Goal: Task Accomplishment & Management: Manage account settings

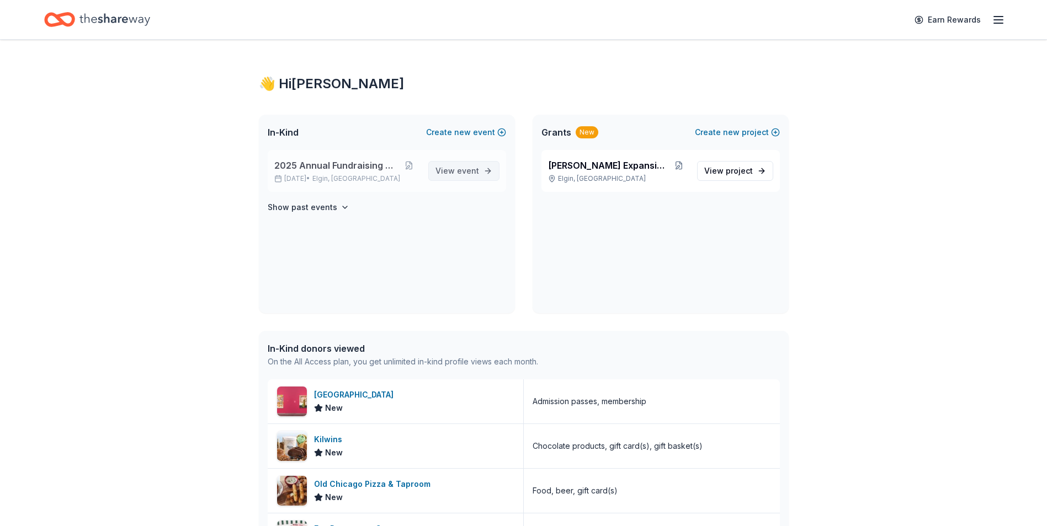
click at [459, 170] on span "event" at bounding box center [468, 170] width 22 height 9
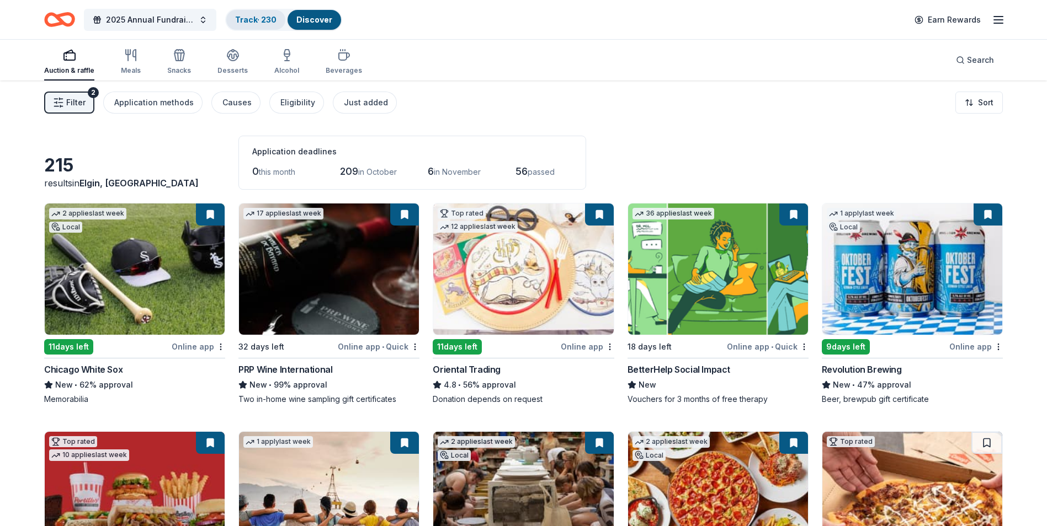
click at [260, 18] on link "Track · 230" at bounding box center [255, 19] width 41 height 9
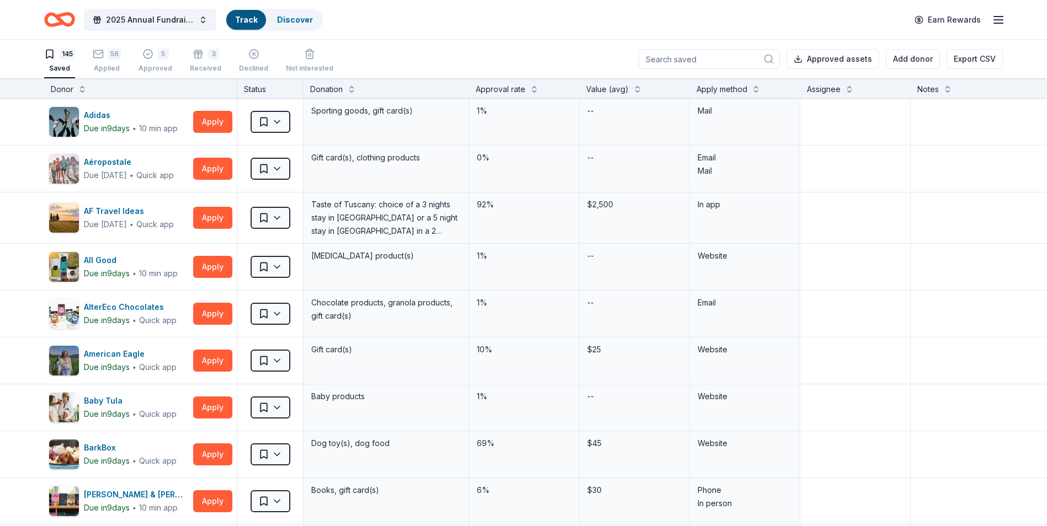
scroll to position [1, 0]
click at [201, 65] on div "Received" at bounding box center [205, 67] width 31 height 9
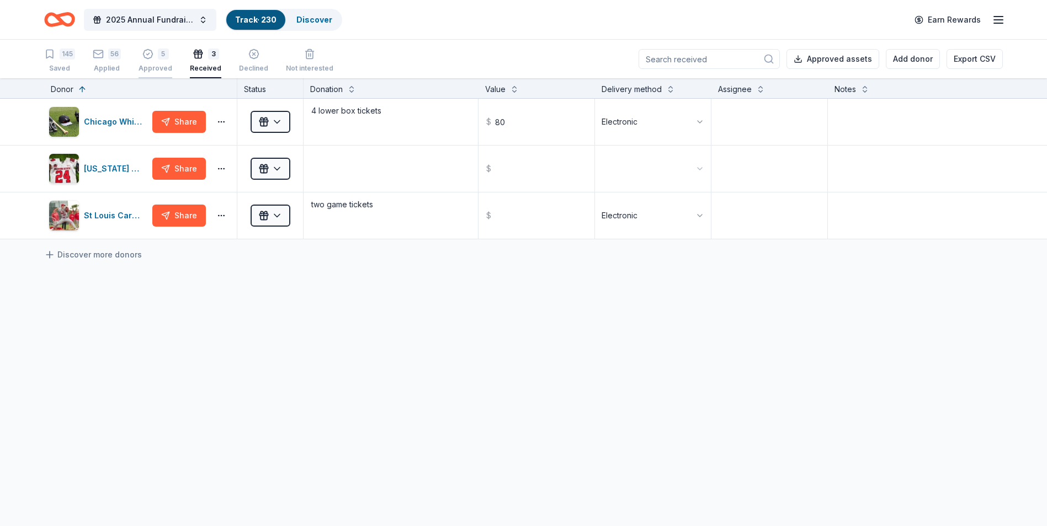
click at [159, 67] on div "Approved" at bounding box center [156, 68] width 34 height 9
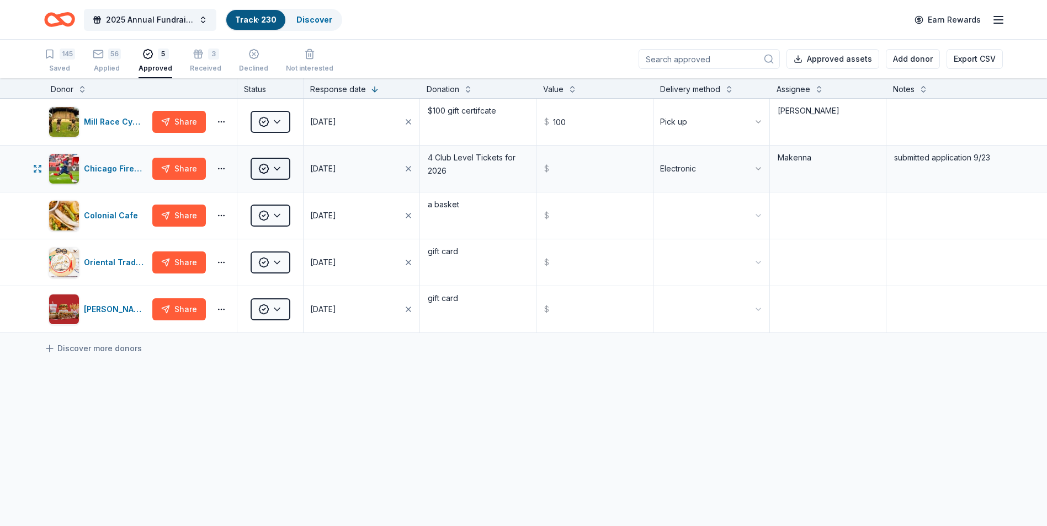
click at [272, 168] on html "2025 Annual Fundraising Gala Track · 230 Discover Earn Rewards 145 Saved 56 App…" at bounding box center [523, 263] width 1047 height 526
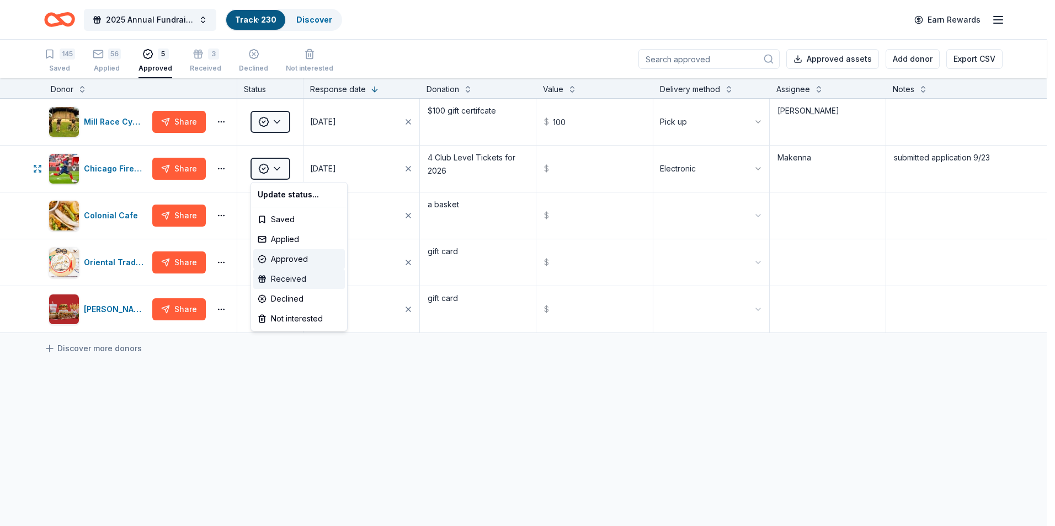
click at [301, 279] on div "Received" at bounding box center [299, 279] width 92 height 20
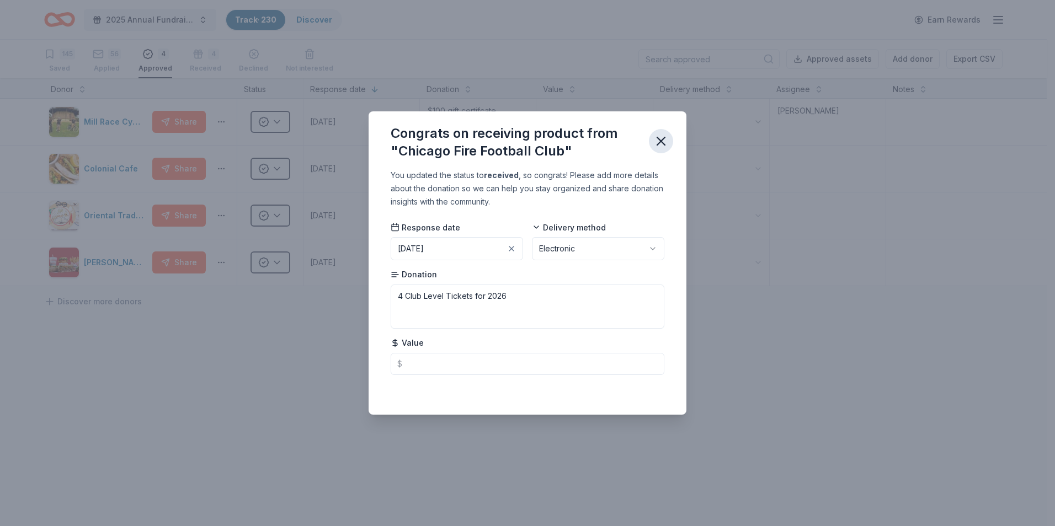
click at [661, 147] on icon "button" at bounding box center [660, 141] width 15 height 15
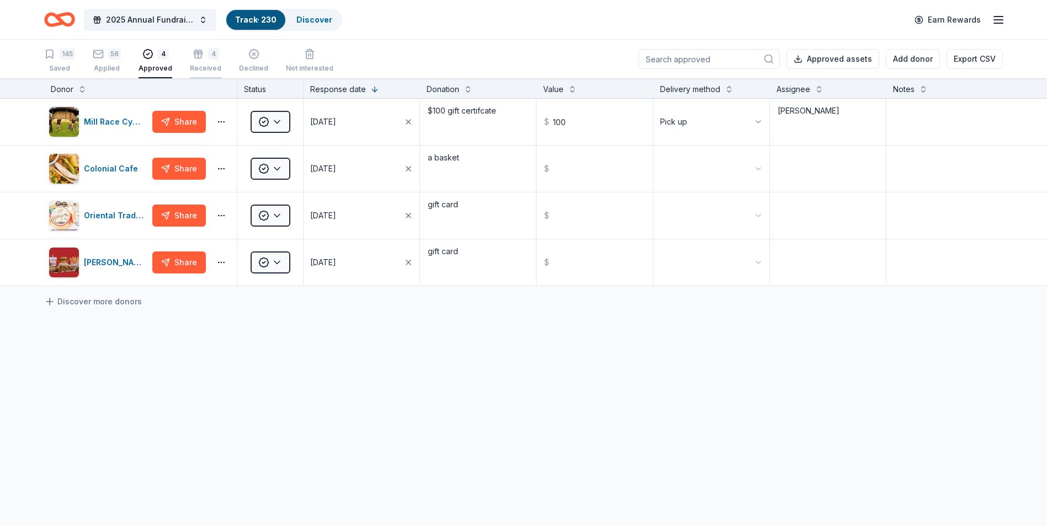
click at [202, 66] on div "Received" at bounding box center [205, 67] width 31 height 9
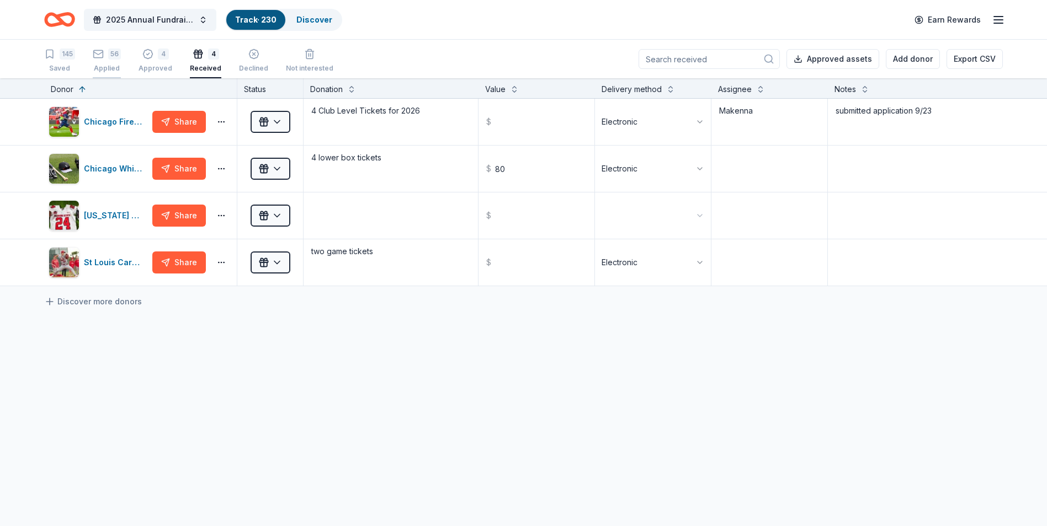
click at [113, 68] on div "Applied" at bounding box center [107, 68] width 28 height 9
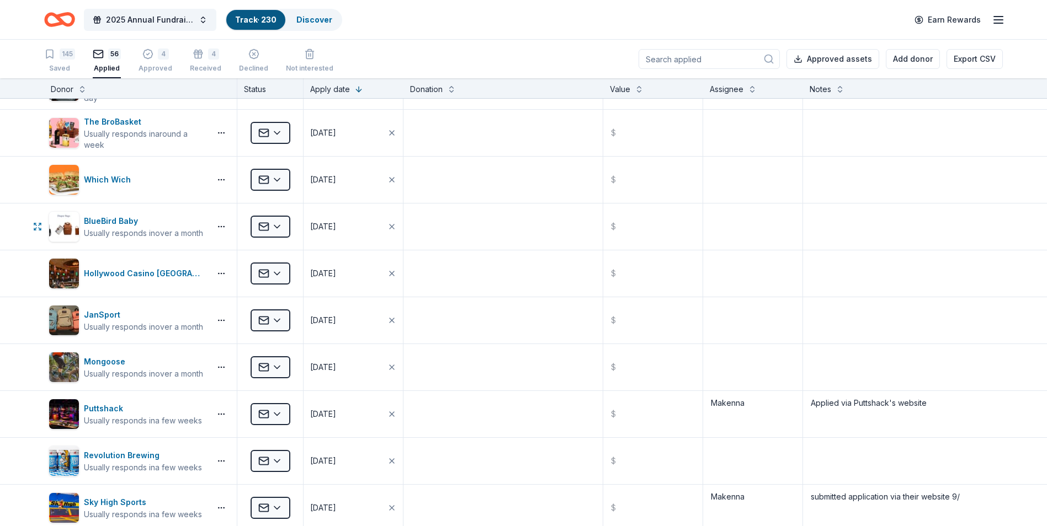
scroll to position [717, 0]
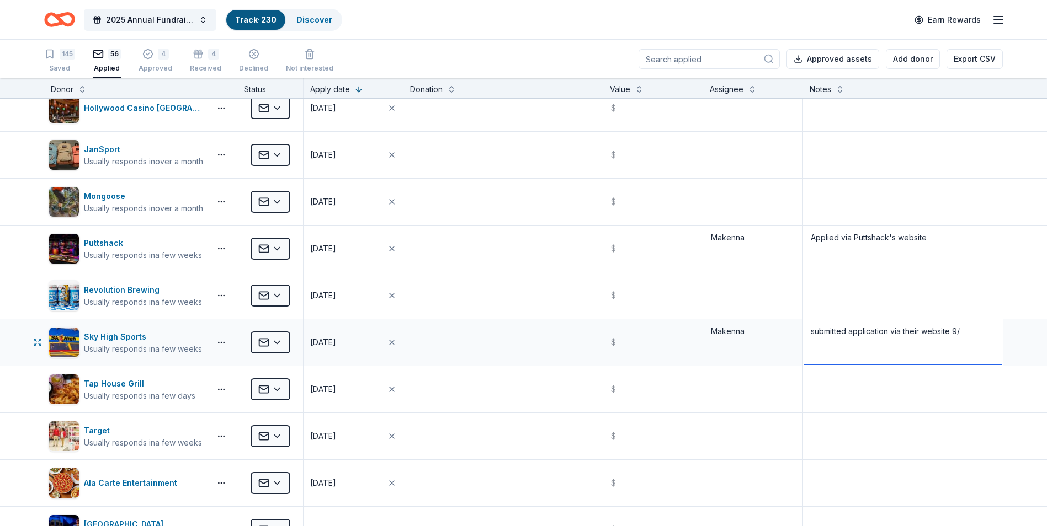
click at [971, 332] on textarea "submitted application via their website 9/" at bounding box center [903, 343] width 198 height 44
click at [903, 376] on textarea at bounding box center [903, 390] width 198 height 44
click at [966, 332] on textarea "submitted application via their website 9/" at bounding box center [903, 343] width 198 height 44
type textarea "submitted application via their website 9/29"
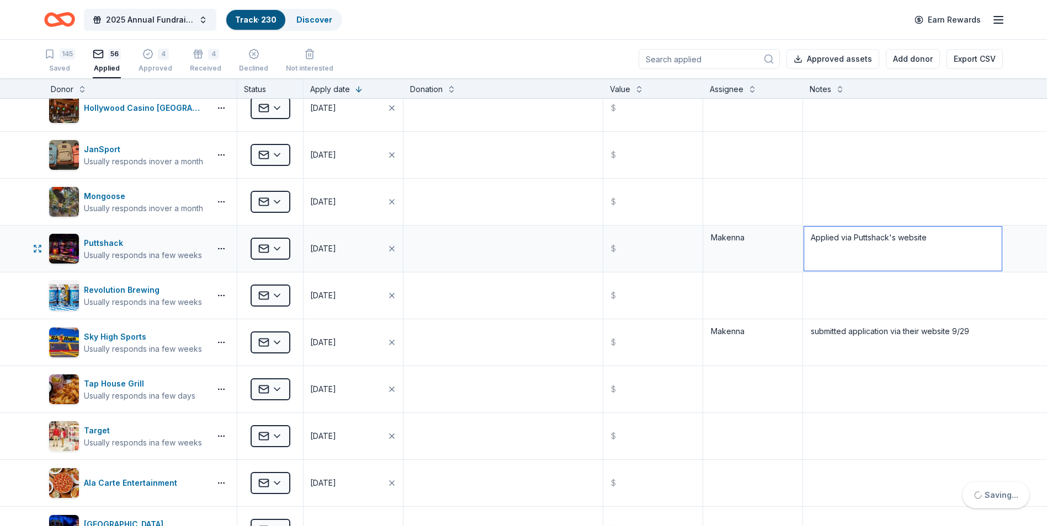
click at [947, 252] on textarea "Applied via Puttshack's website" at bounding box center [903, 249] width 198 height 44
click at [934, 251] on textarea "Applied via Puttshack's website" at bounding box center [903, 249] width 198 height 44
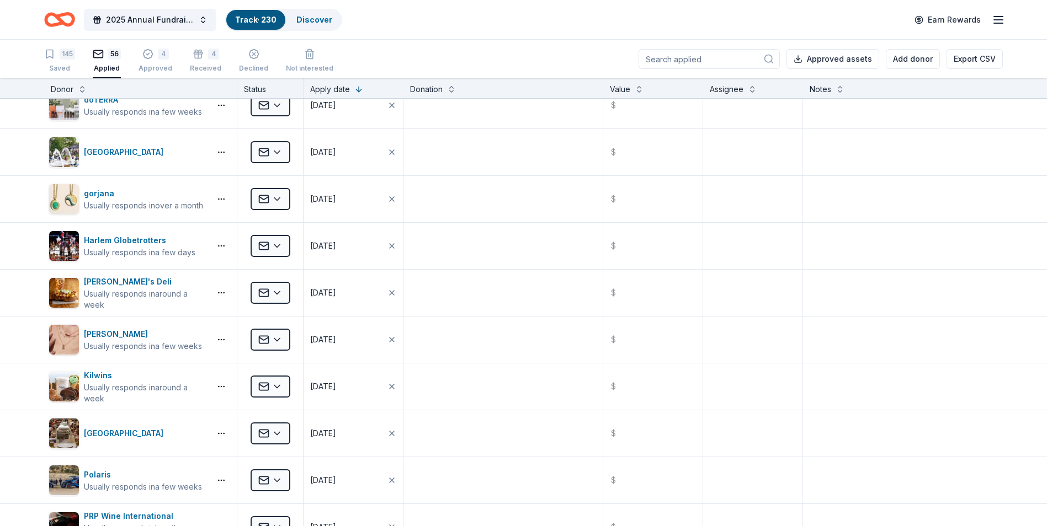
scroll to position [0, 0]
